Goal: Information Seeking & Learning: Learn about a topic

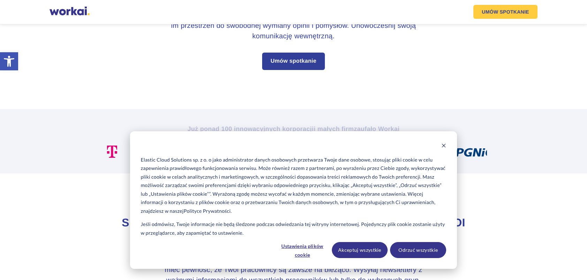
scroll to position [209, 0]
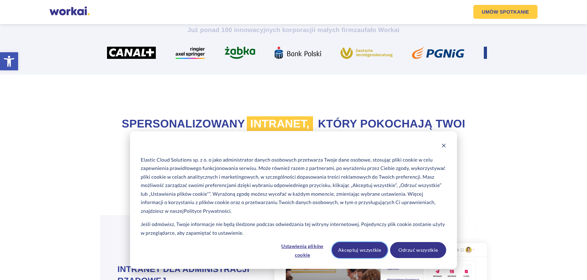
click at [355, 248] on button "Akceptuj wszystkie" at bounding box center [360, 250] width 56 height 16
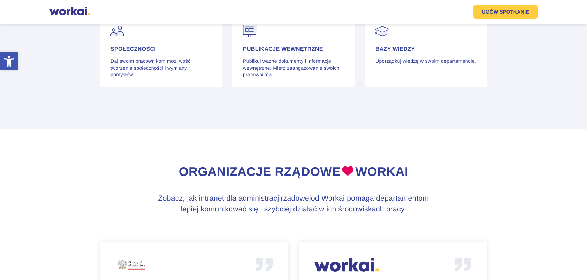
scroll to position [1464, 0]
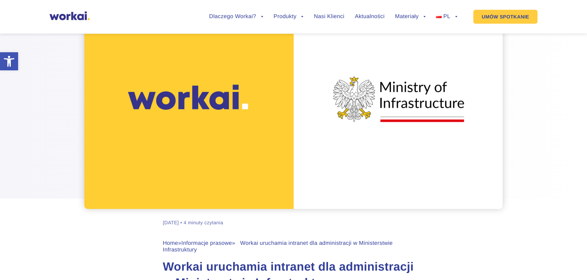
scroll to position [712, 0]
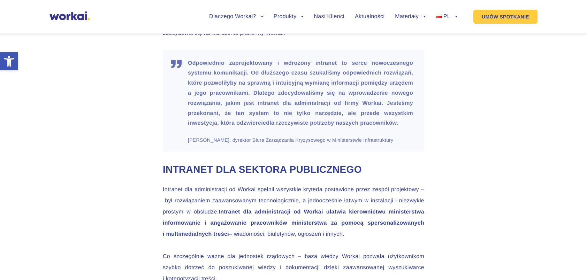
drag, startPoint x: 395, startPoint y: 139, endPoint x: 185, endPoint y: 141, distance: 209.2
click at [185, 141] on blockquote "Odpowiednio zaprojektowany i wdrożony intranet to serce nowoczesnego systemu ko…" at bounding box center [294, 101] width 262 height 102
copy cite "[PERSON_NAME], dyrektor Biura Zarządzania Kryzysowego w Ministerstwie Infrastru…"
